Goal: Check status: Check status

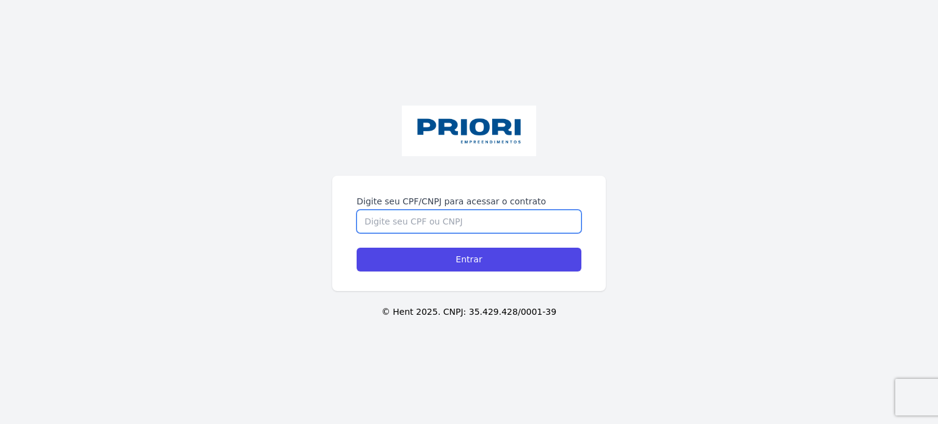
click at [371, 221] on input "Digite seu CPF/CNPJ para acessar o contrato" at bounding box center [469, 221] width 225 height 23
click at [386, 223] on input "9472310434" at bounding box center [469, 221] width 225 height 23
click at [406, 219] on input "94723710434" at bounding box center [469, 221] width 225 height 23
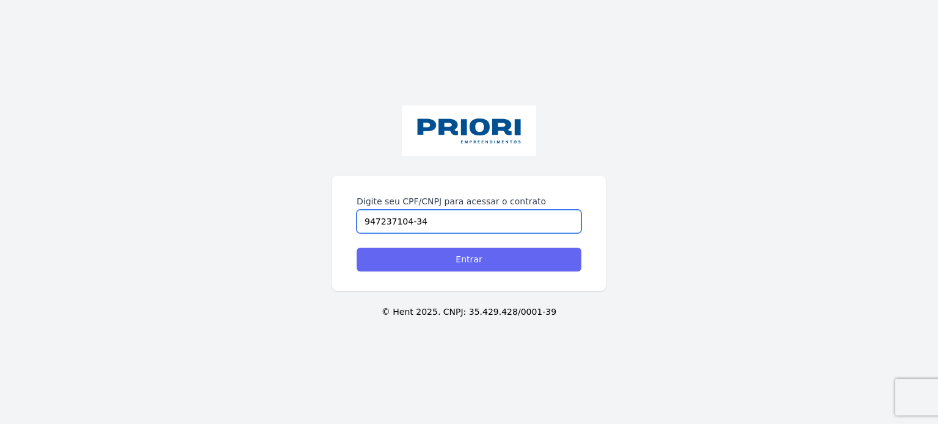
type input "947237104-34"
click at [446, 253] on input "Entrar" at bounding box center [469, 260] width 225 height 24
